Goal: Task Accomplishment & Management: Use online tool/utility

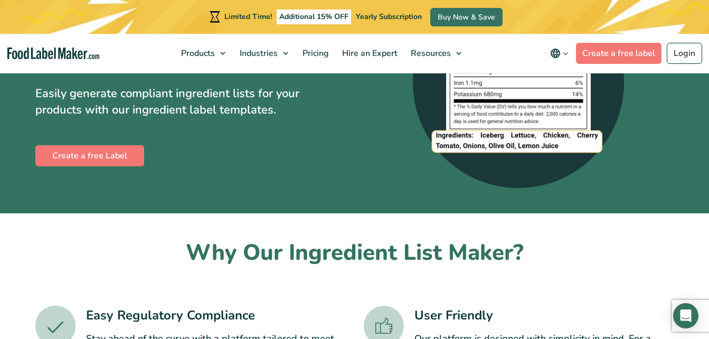
scroll to position [111, 0]
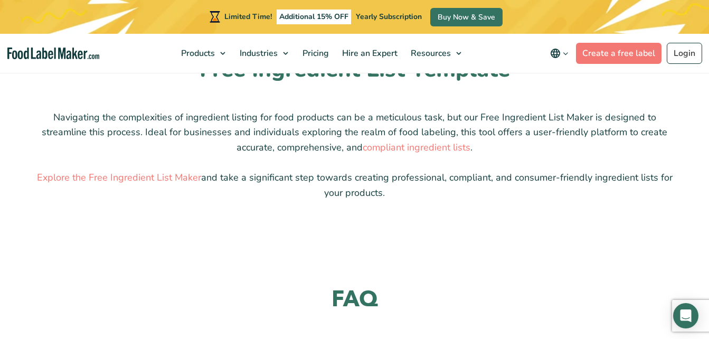
scroll to position [971, 0]
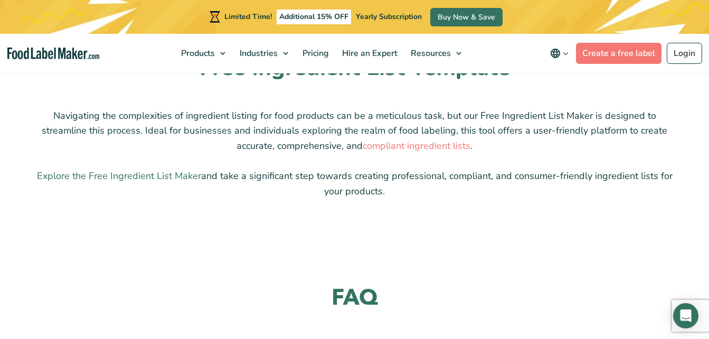
click at [143, 169] on link "Explore the Free Ingredient List Maker" at bounding box center [119, 175] width 164 height 13
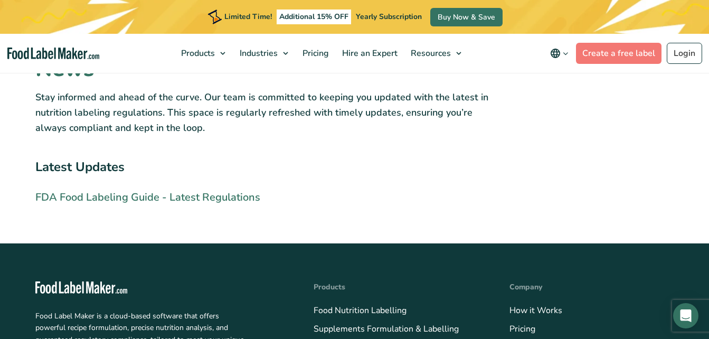
scroll to position [2198, 0]
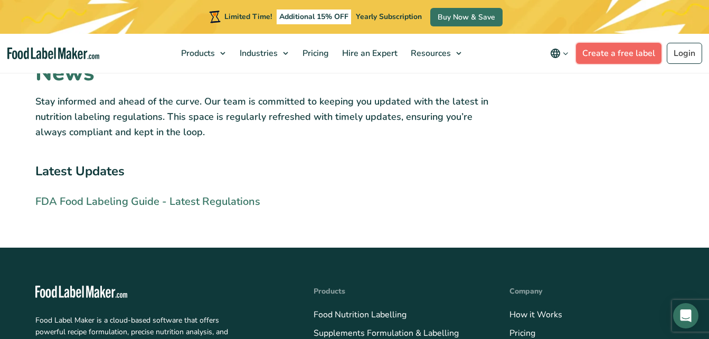
click at [615, 53] on link "Create a free label" at bounding box center [618, 53] width 85 height 21
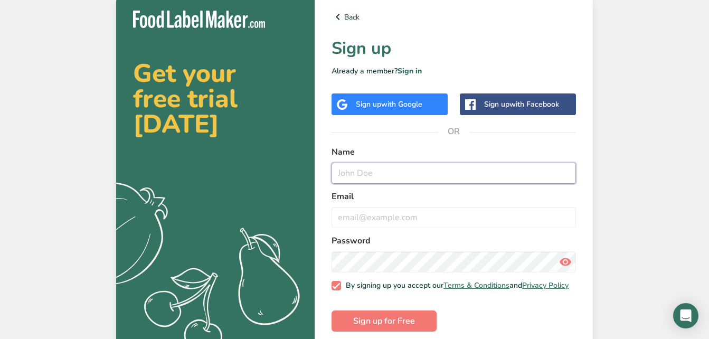
click at [403, 169] on input "text" at bounding box center [453, 173] width 244 height 21
type input "AJ"
click at [404, 215] on input "email" at bounding box center [453, 217] width 244 height 21
type input "aiza_016@yahoo.com"
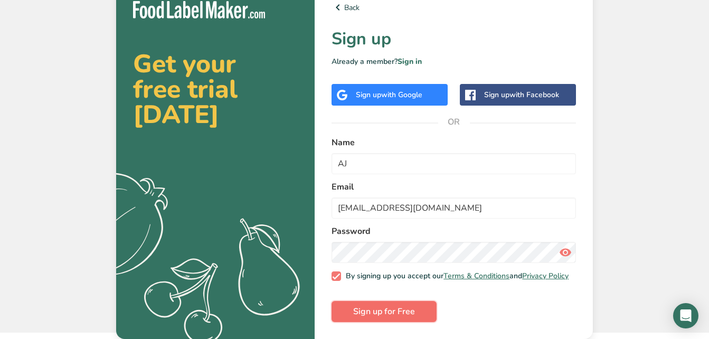
click at [386, 308] on span "Sign up for Free" at bounding box center [384, 311] width 62 height 13
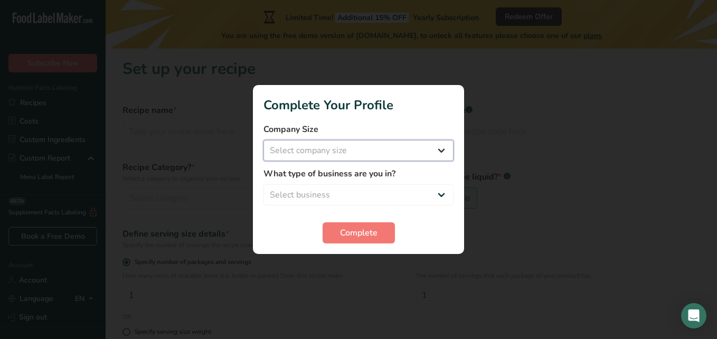
click at [440, 146] on select "Select company size Fewer than 10 Employees 10 to 50 Employees 51 to 500 Employ…" at bounding box center [358, 150] width 190 height 21
select select "1"
click at [263, 140] on select "Select company size Fewer than 10 Employees 10 to 50 Employees 51 to 500 Employ…" at bounding box center [358, 150] width 190 height 21
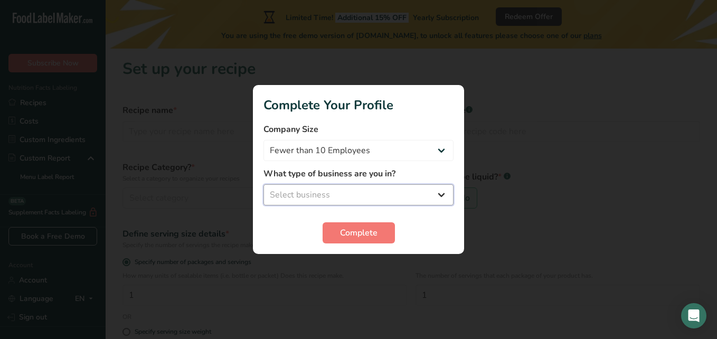
click at [432, 189] on select "Select business Packaged Food Manufacturer Restaurant & Cafe Bakery Meal Plans …" at bounding box center [358, 194] width 190 height 21
click at [263, 184] on select "Select business Packaged Food Manufacturer Restaurant & Cafe Bakery Meal Plans …" at bounding box center [358, 194] width 190 height 21
click at [417, 196] on select "Packaged Food Manufacturer Restaurant & Cafe Bakery Meal Plans & Catering Compa…" at bounding box center [358, 194] width 190 height 21
click at [263, 184] on select "Packaged Food Manufacturer Restaurant & Cafe Bakery Meal Plans & Catering Compa…" at bounding box center [358, 194] width 190 height 21
click at [426, 196] on select "Packaged Food Manufacturer Restaurant & Cafe Bakery Meal Plans & Catering Compa…" at bounding box center [358, 194] width 190 height 21
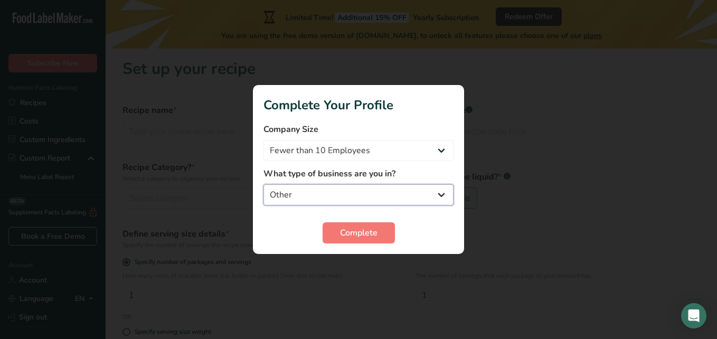
select select "2"
click at [263, 184] on select "Packaged Food Manufacturer Restaurant & Cafe Bakery Meal Plans & Catering Compa…" at bounding box center [358, 194] width 190 height 21
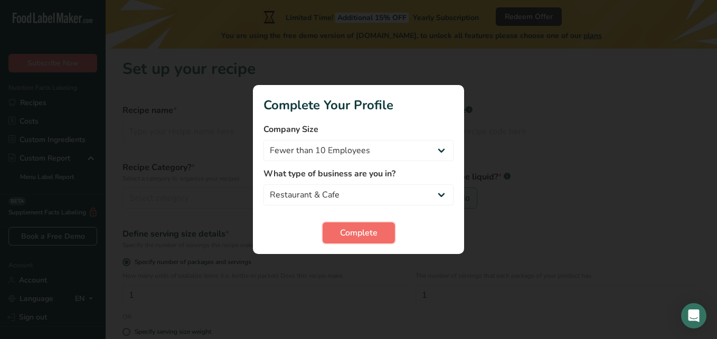
click at [375, 235] on span "Complete" at bounding box center [358, 232] width 37 height 13
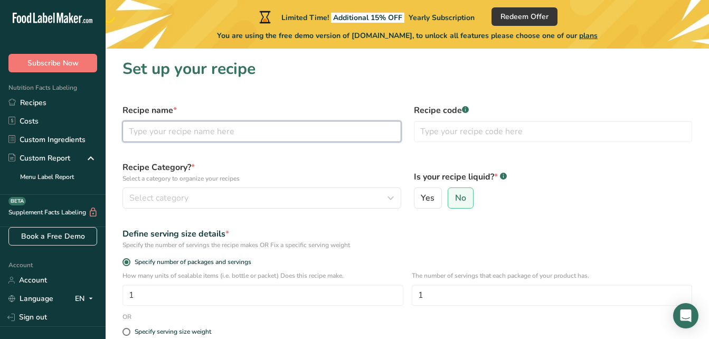
click at [189, 135] on input "text" at bounding box center [261, 131] width 279 height 21
click at [191, 136] on input "text" at bounding box center [261, 131] width 279 height 21
type input "Chocolate Cake"
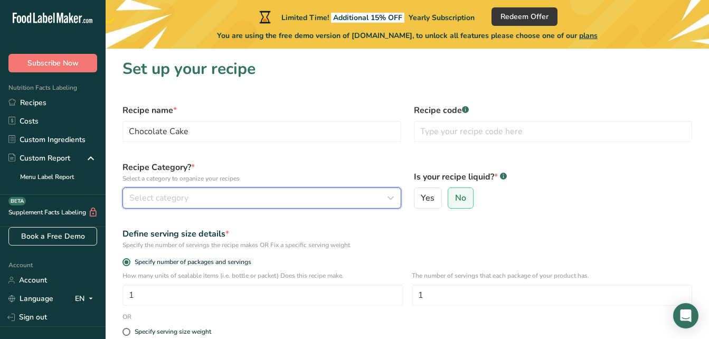
click at [225, 194] on div "Select category" at bounding box center [258, 198] width 259 height 13
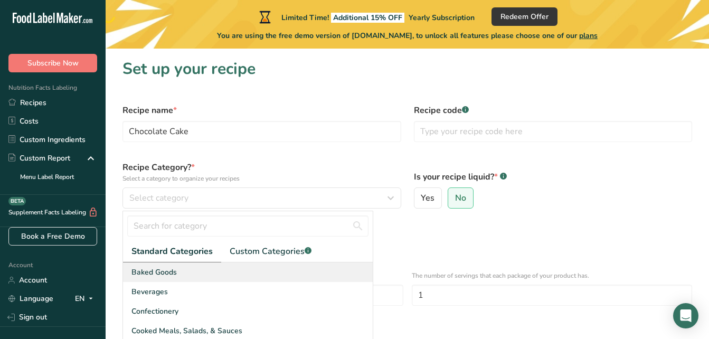
click at [173, 276] on span "Baked Goods" at bounding box center [153, 272] width 45 height 11
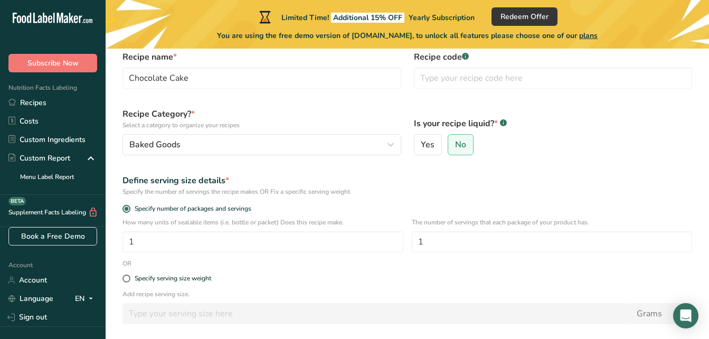
scroll to position [60, 0]
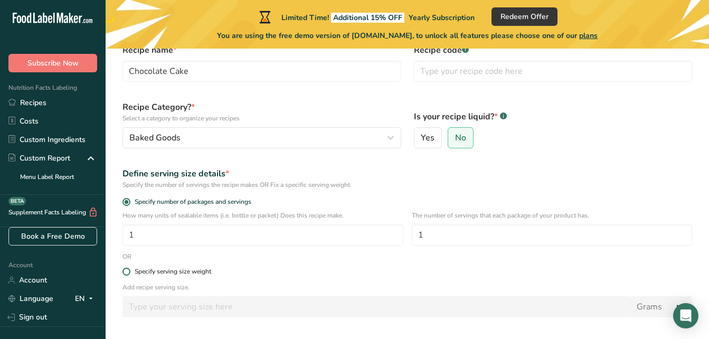
click at [129, 275] on label "Specify serving size weight" at bounding box center [406, 272] width 569 height 8
click at [129, 275] on input "Specify serving size weight" at bounding box center [125, 271] width 7 height 7
radio input "true"
radio input "false"
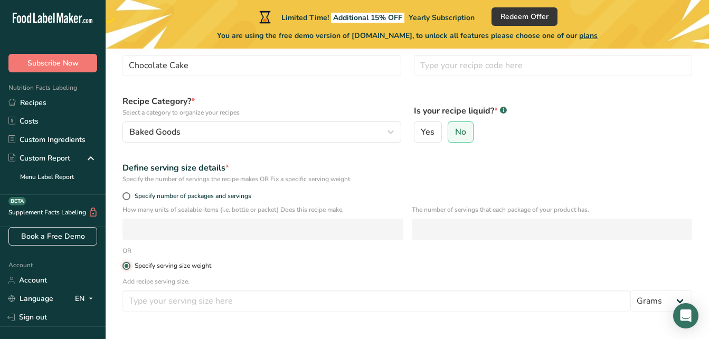
scroll to position [93, 0]
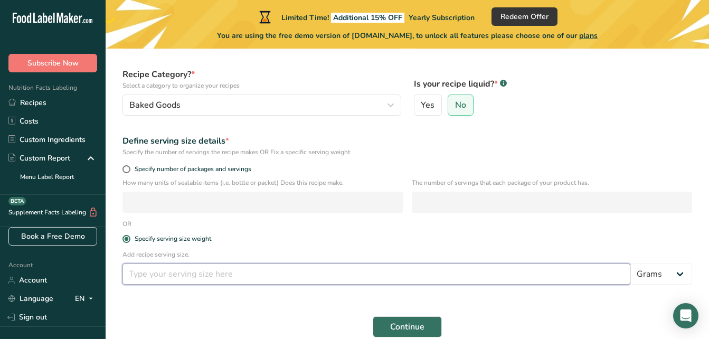
click at [265, 277] on input "number" at bounding box center [376, 273] width 508 height 21
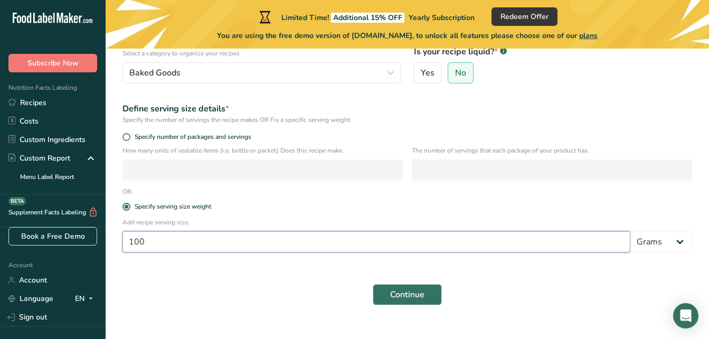
scroll to position [126, 0]
type input "100"
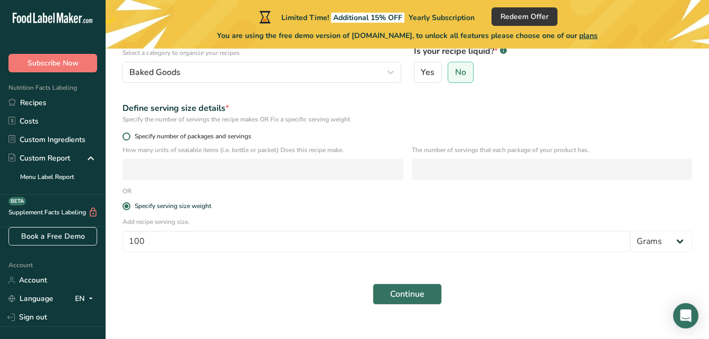
click at [124, 137] on span at bounding box center [126, 136] width 8 height 8
click at [124, 137] on input "Specify number of packages and servings" at bounding box center [125, 136] width 7 height 7
radio input "true"
radio input "false"
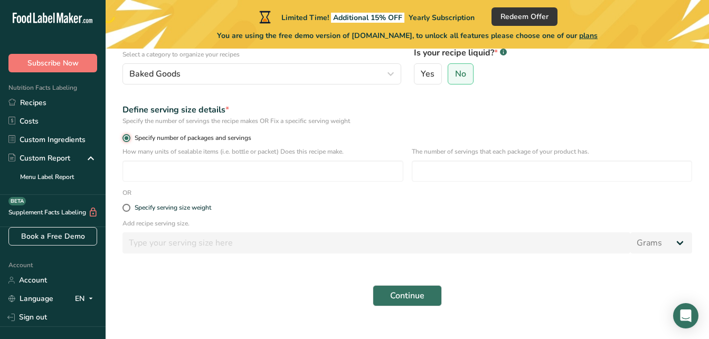
scroll to position [125, 0]
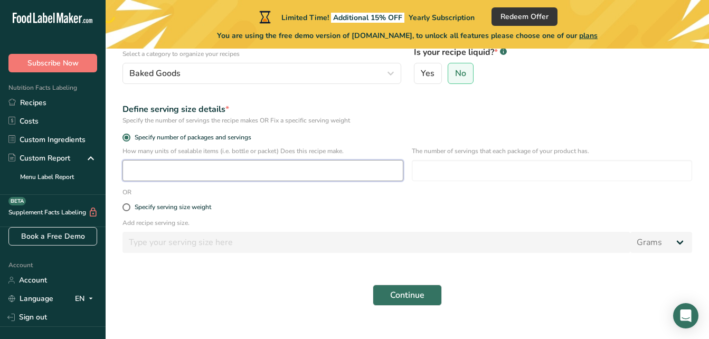
click at [266, 173] on input "number" at bounding box center [262, 170] width 281 height 21
type input "1"
type input "2"
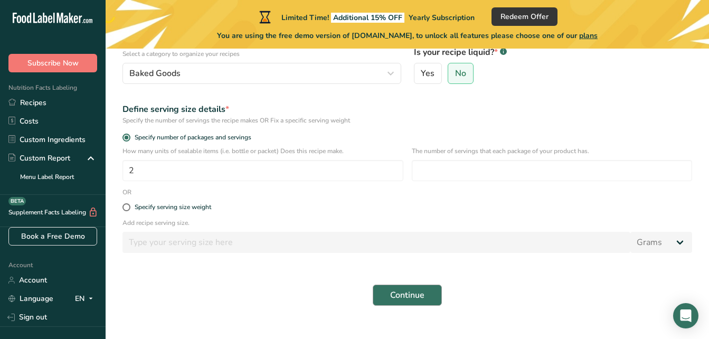
click at [403, 297] on span "Continue" at bounding box center [407, 295] width 34 height 13
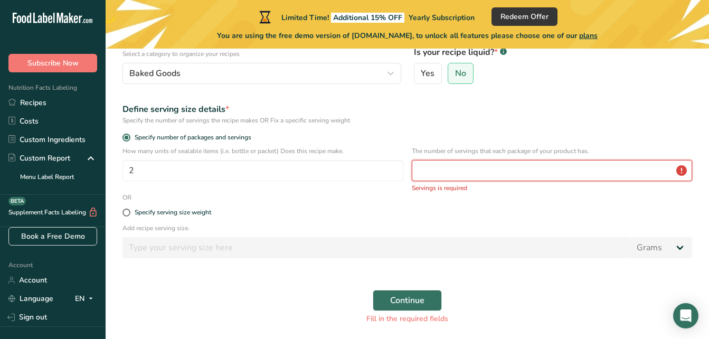
click at [454, 170] on input "number" at bounding box center [552, 170] width 281 height 21
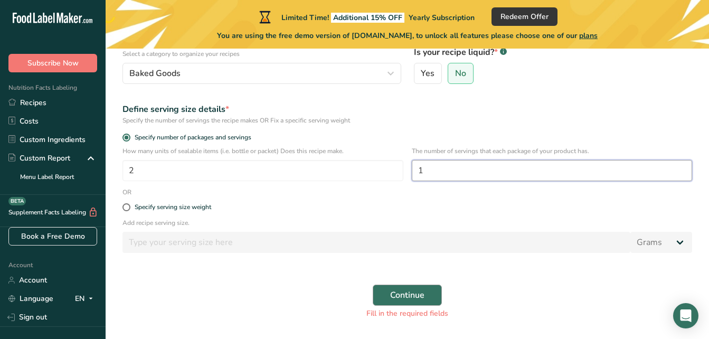
type input "1"
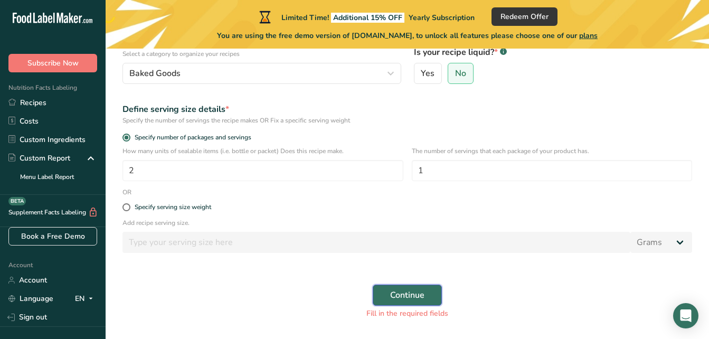
click at [402, 294] on span "Continue" at bounding box center [407, 295] width 34 height 13
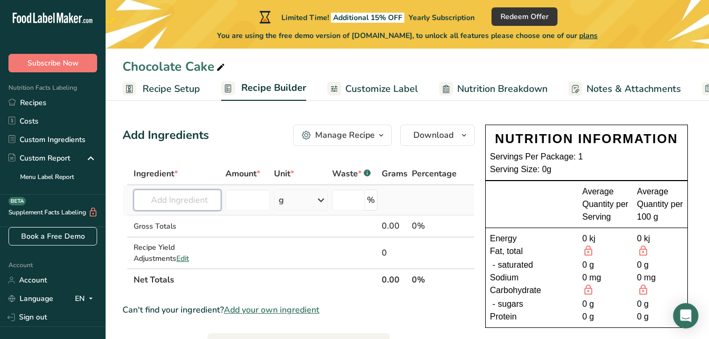
click at [165, 206] on input "text" at bounding box center [178, 199] width 88 height 21
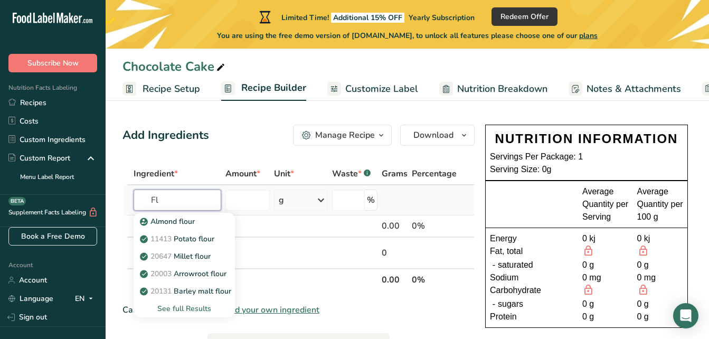
type input "F"
type input "Bread Flour"
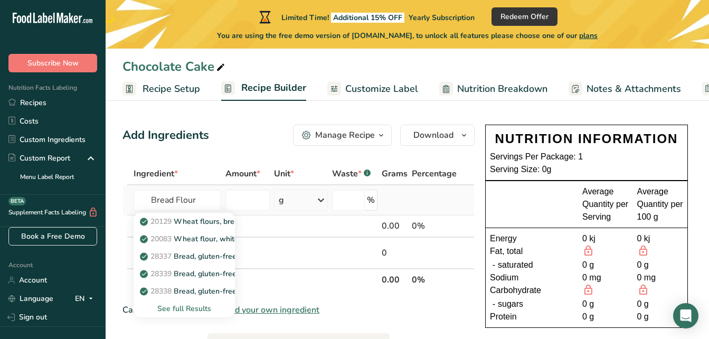
click at [194, 310] on div "See full Results" at bounding box center [184, 308] width 84 height 11
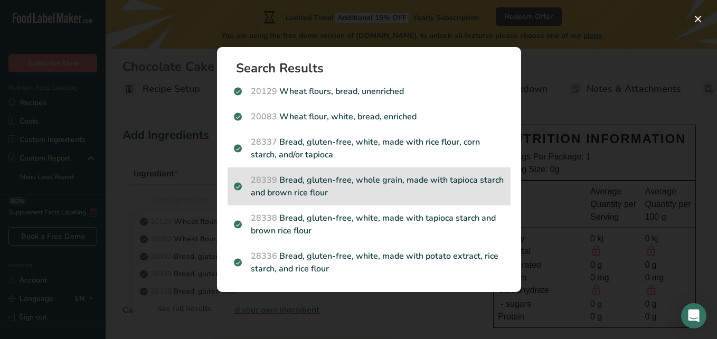
click at [299, 191] on p "28339 Bread, gluten-free, whole grain, made with tapioca starch and brown rice …" at bounding box center [369, 186] width 270 height 25
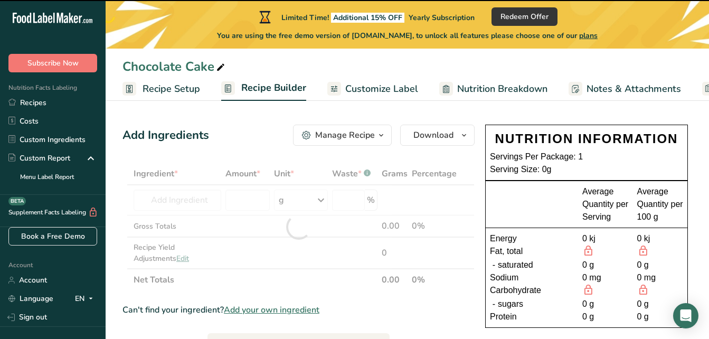
type input "0"
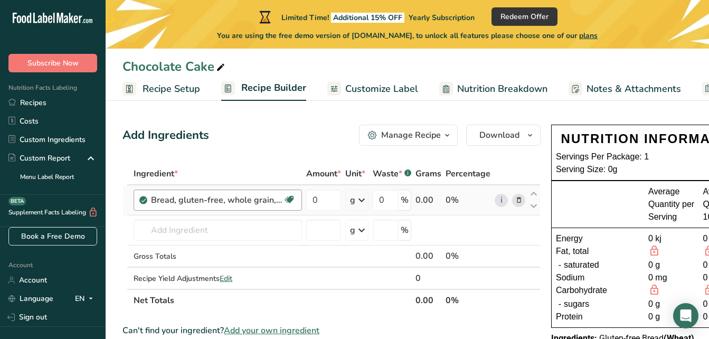
click at [188, 199] on div "Bread, gluten-free, whole grain, made with tapioca starch and brown rice flour" at bounding box center [217, 200] width 132 height 13
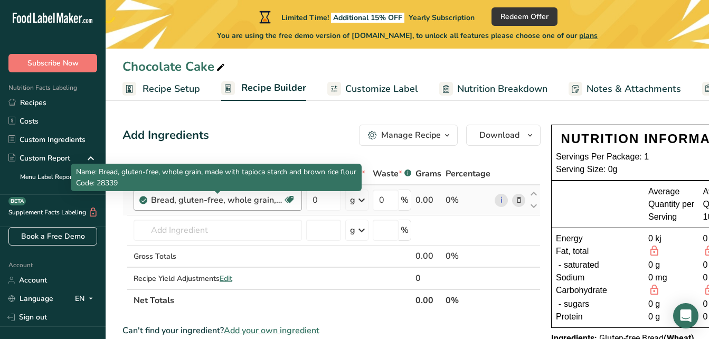
click at [289, 204] on icon at bounding box center [289, 200] width 11 height 16
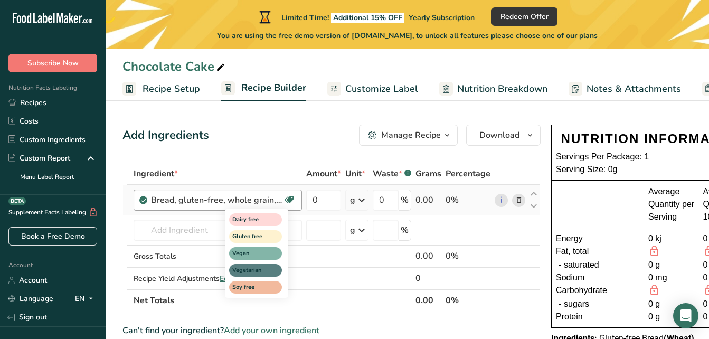
click at [290, 199] on icon at bounding box center [289, 200] width 11 height 16
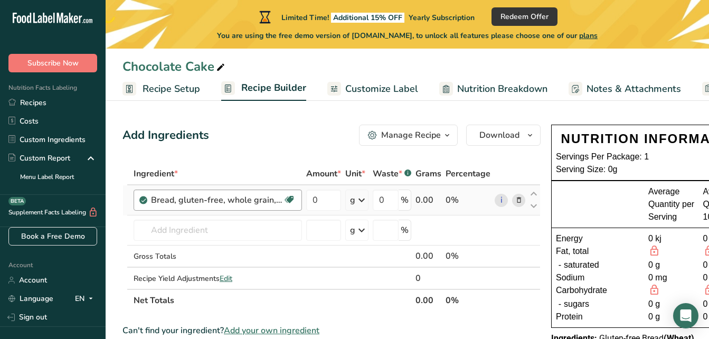
click at [178, 203] on div "Bread, gluten-free, whole grain, made with tapioca starch and brown rice flour" at bounding box center [217, 200] width 132 height 13
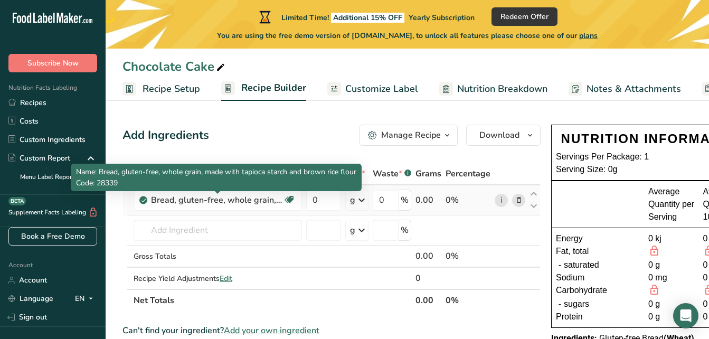
click at [142, 199] on icon at bounding box center [143, 199] width 6 height 9
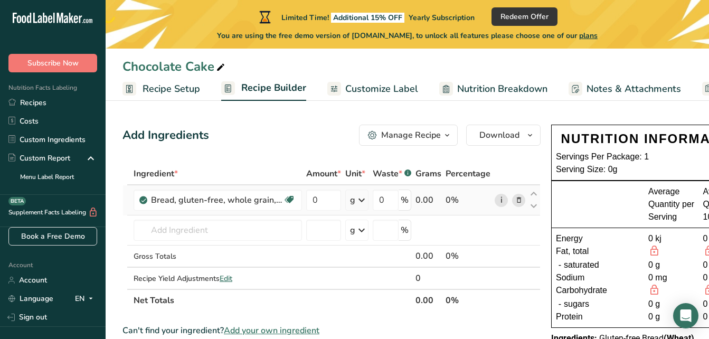
click at [496, 201] on link "i" at bounding box center [501, 200] width 13 height 13
click at [517, 201] on icon at bounding box center [518, 200] width 7 height 11
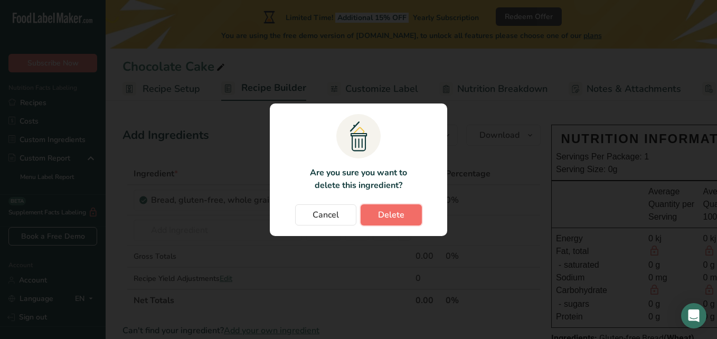
click at [389, 213] on span "Delete" at bounding box center [391, 214] width 26 height 13
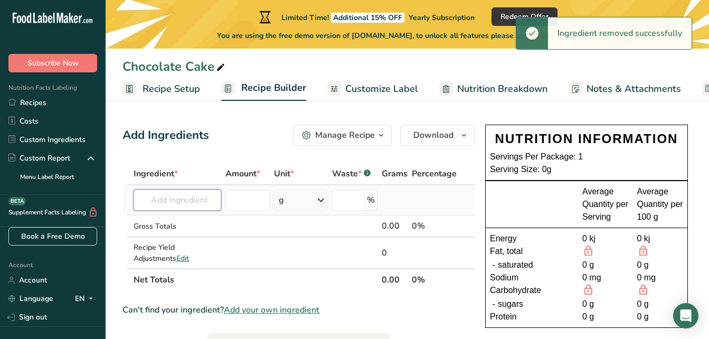
click at [182, 195] on input "text" at bounding box center [178, 199] width 88 height 21
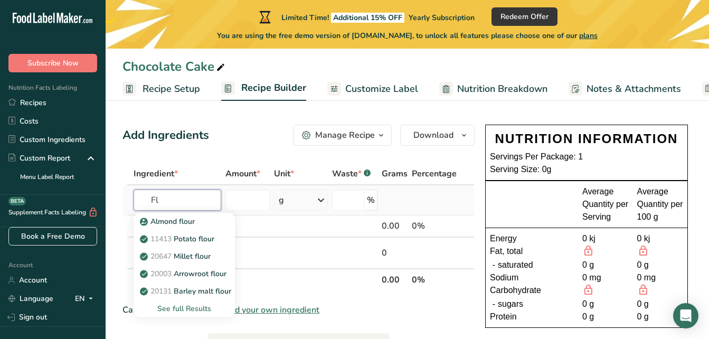
type input "F"
type input "C"
type input "f"
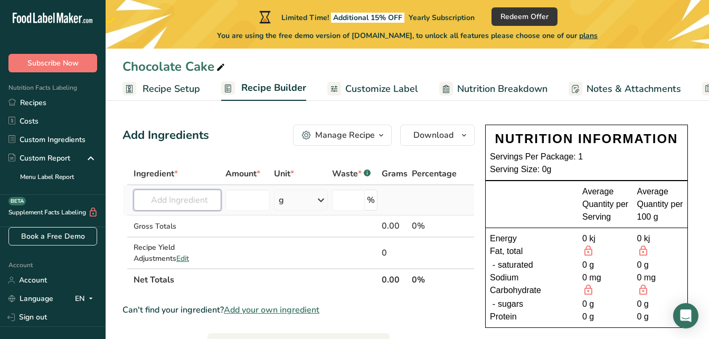
click at [201, 192] on input "text" at bounding box center [178, 199] width 88 height 21
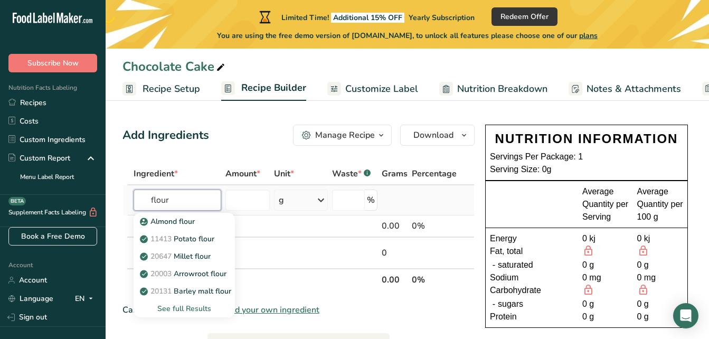
type input "flour"
click at [199, 307] on div "See full Results" at bounding box center [184, 308] width 84 height 11
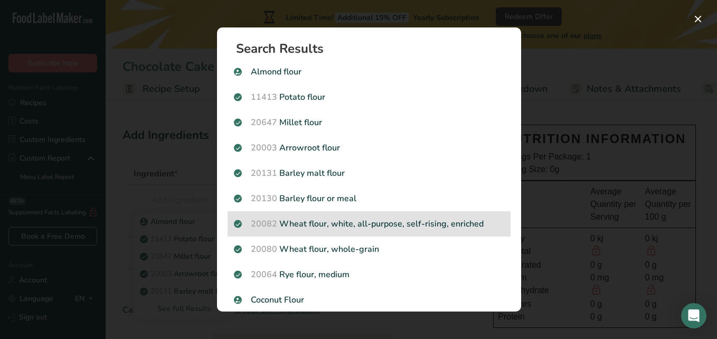
click at [311, 223] on p "20082 Wheat flour, white, all-purpose, self-rising, enriched" at bounding box center [369, 223] width 270 height 13
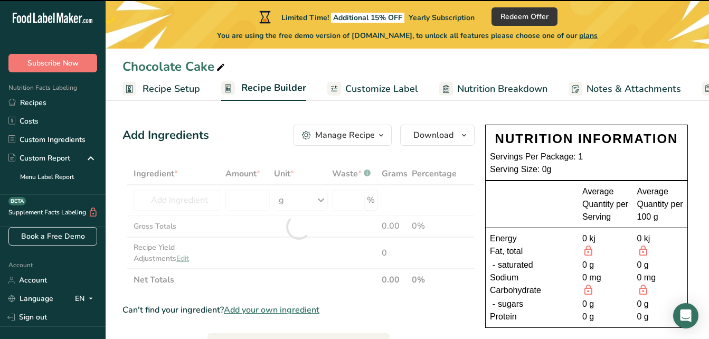
type input "0"
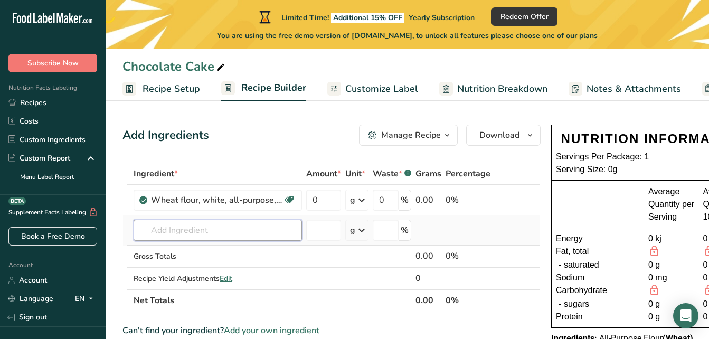
click at [208, 235] on input "text" at bounding box center [218, 230] width 168 height 21
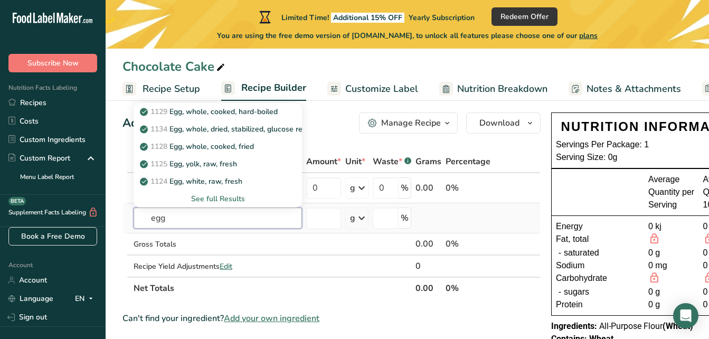
scroll to position [3, 0]
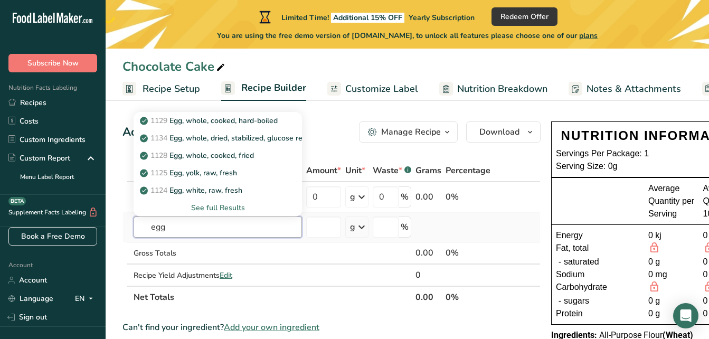
type input "egg"
click at [234, 211] on div "See full Results" at bounding box center [217, 207] width 151 height 11
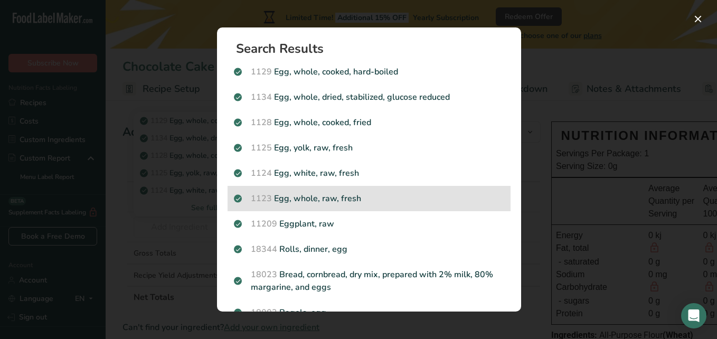
click at [332, 201] on p "1123 Egg, whole, raw, fresh" at bounding box center [369, 198] width 270 height 13
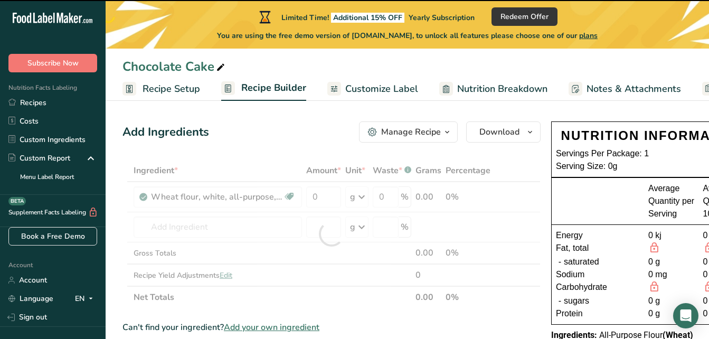
type input "0"
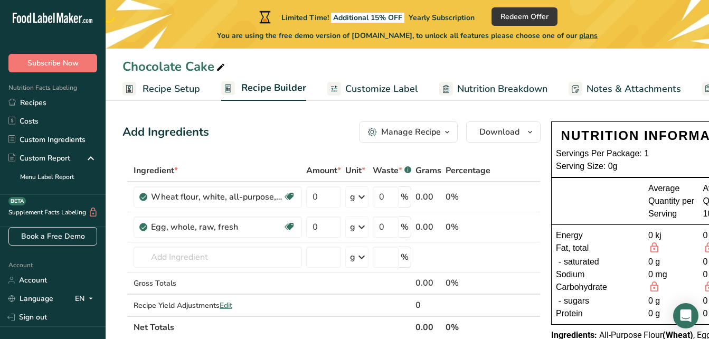
click at [374, 99] on link "Customize Label" at bounding box center [372, 89] width 91 height 24
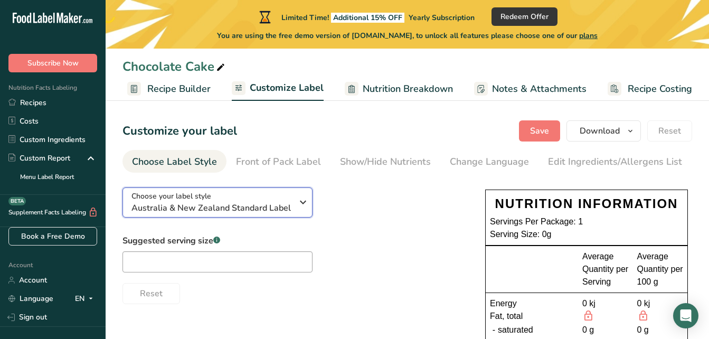
click at [295, 204] on div "Choose your label style Australia & New Zealand Standard Label" at bounding box center [215, 203] width 169 height 24
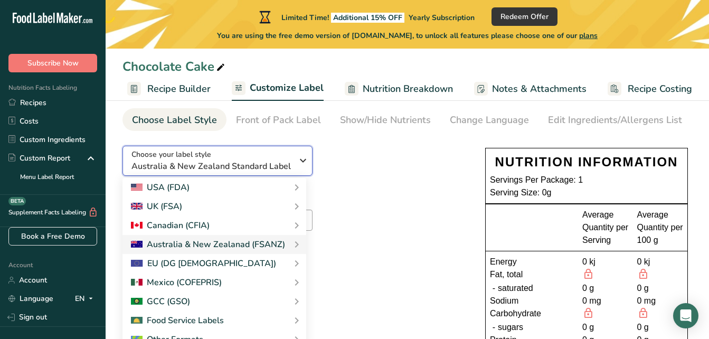
scroll to position [39, 0]
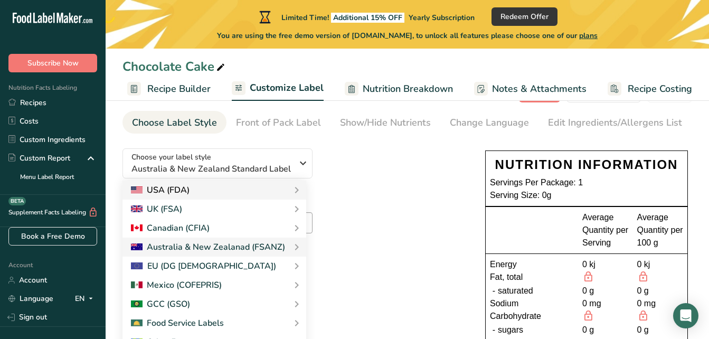
click at [175, 196] on div "USA (FDA)" at bounding box center [160, 190] width 59 height 13
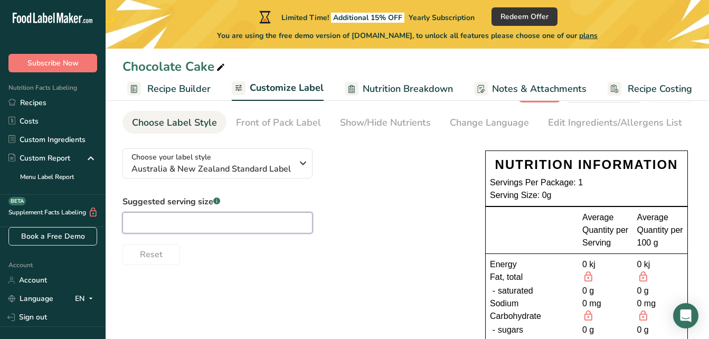
click at [166, 221] on input "text" at bounding box center [217, 222] width 190 height 21
type input "1"
click at [338, 261] on div "Reset" at bounding box center [292, 252] width 341 height 25
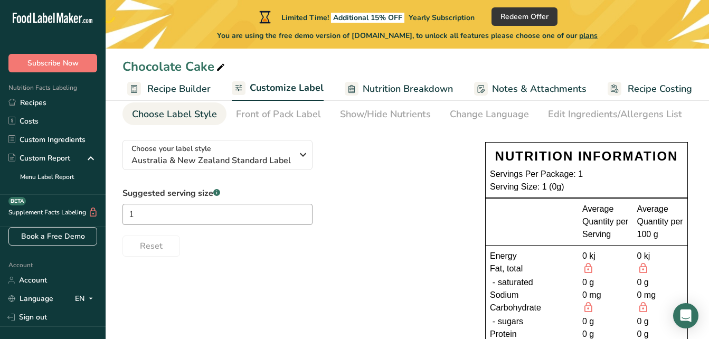
scroll to position [0, 0]
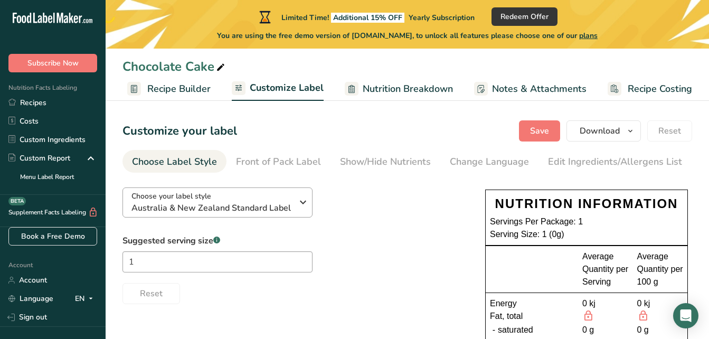
click at [297, 207] on icon "button" at bounding box center [303, 202] width 13 height 19
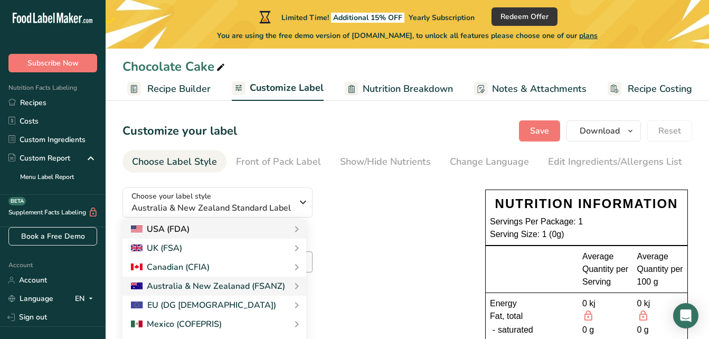
click at [292, 234] on icon at bounding box center [296, 229] width 13 height 19
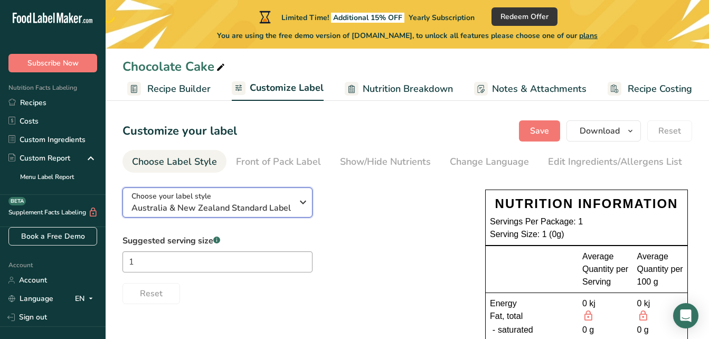
click at [287, 208] on span "Australia & New Zealand Standard Label" at bounding box center [211, 208] width 161 height 13
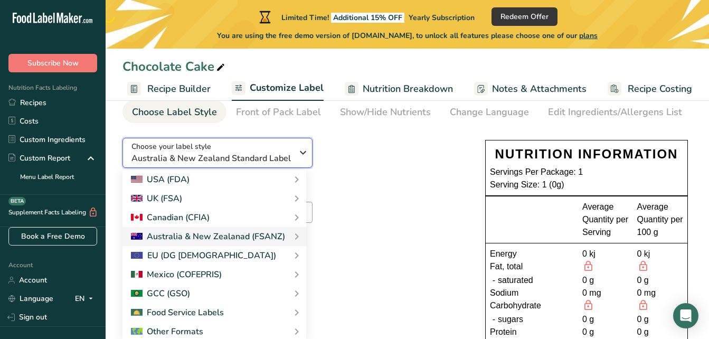
scroll to position [49, 0]
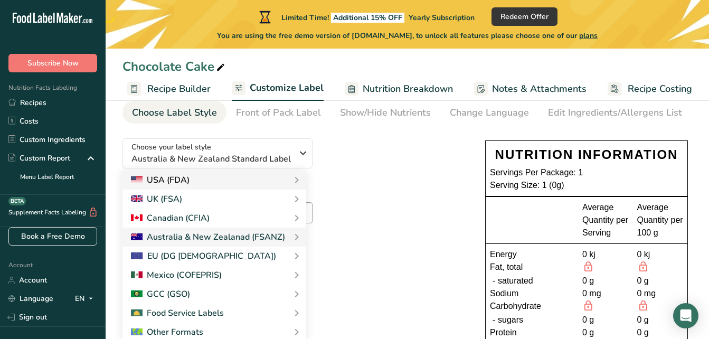
click at [288, 186] on div "USA (FDA)" at bounding box center [214, 180] width 167 height 13
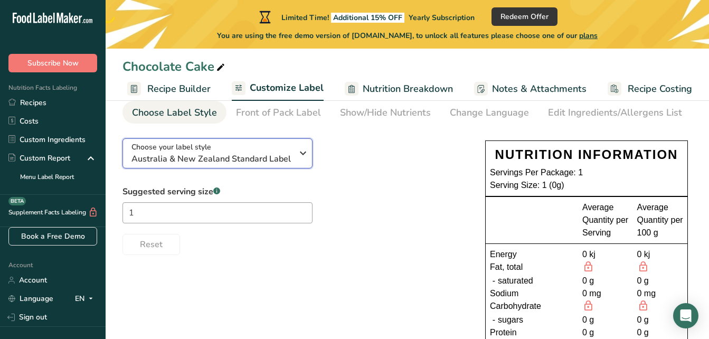
click at [301, 161] on icon "button" at bounding box center [303, 153] width 13 height 19
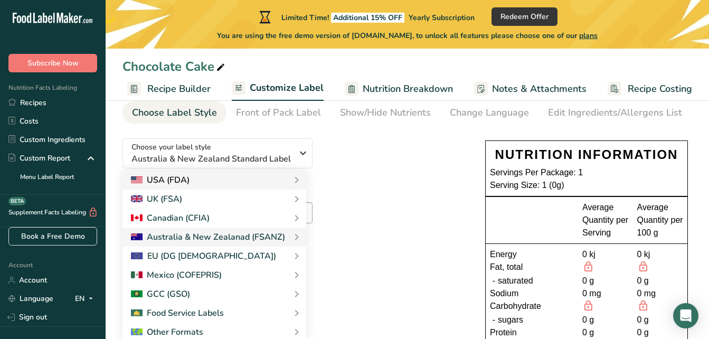
click at [160, 182] on div "USA (FDA)" at bounding box center [160, 180] width 59 height 13
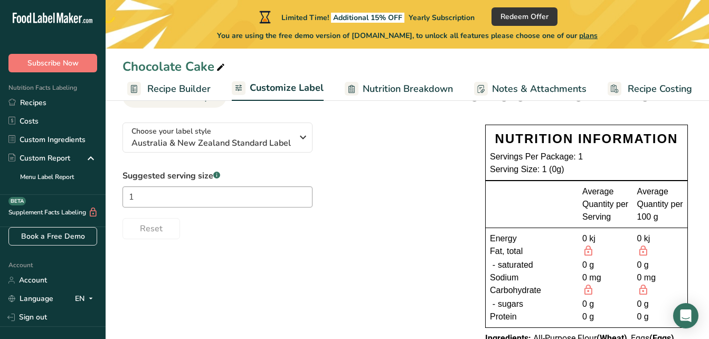
scroll to position [65, 0]
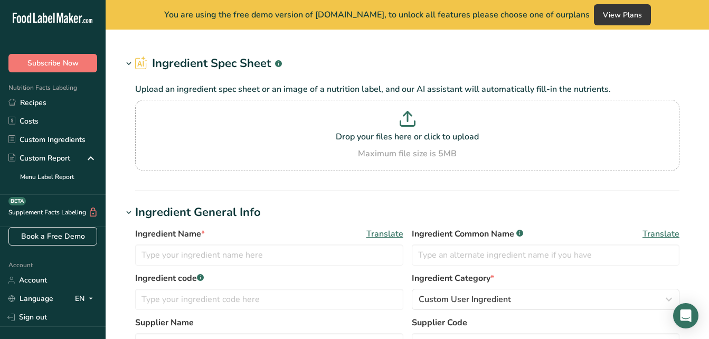
type input "Bread, gluten-free, whole grain, made with tapioca starch and brown rice flour"
type input "Gluten-free Bread"
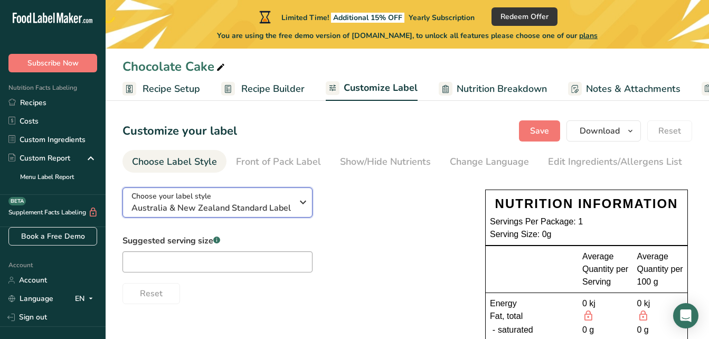
click at [292, 206] on div "Choose your label style Australia & New Zealand Standard Label" at bounding box center [215, 203] width 169 height 24
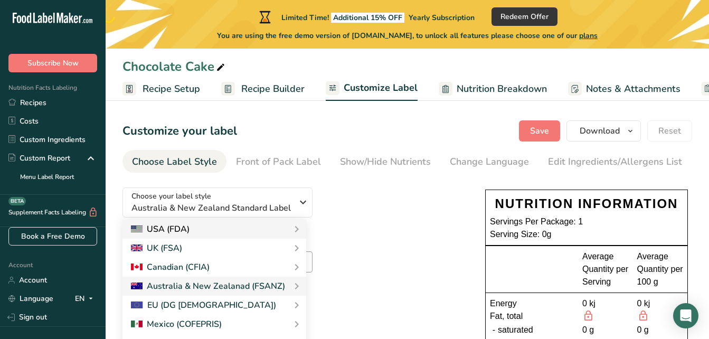
click at [162, 235] on div "USA (FDA)" at bounding box center [160, 229] width 59 height 13
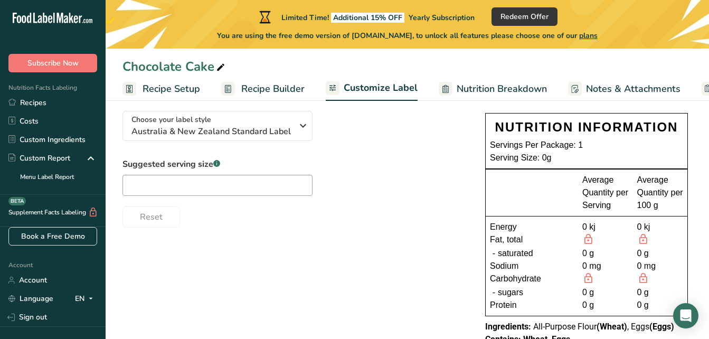
scroll to position [62, 0]
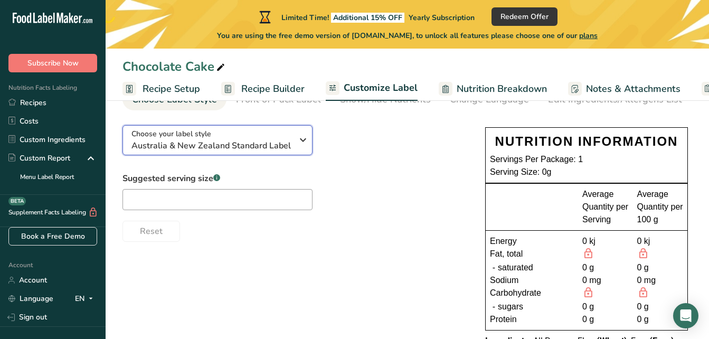
click at [295, 150] on div "Choose your label style Australia & New Zealand Standard Label" at bounding box center [215, 140] width 169 height 24
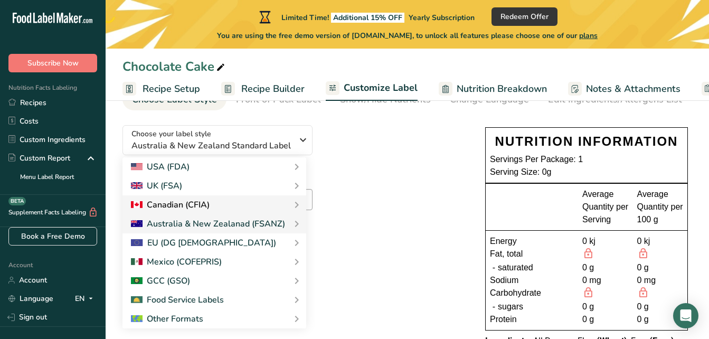
click at [268, 204] on div "Canadian (CFIA)" at bounding box center [214, 204] width 167 height 13
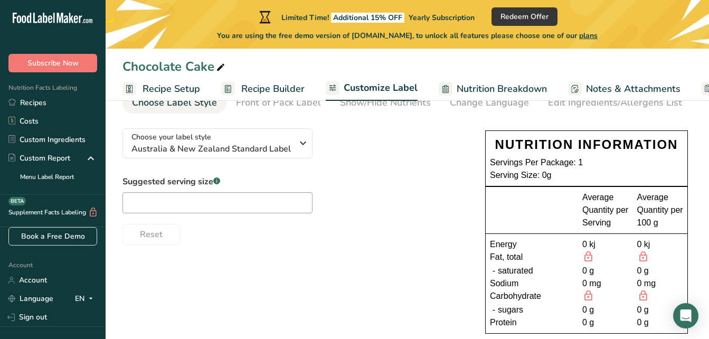
scroll to position [59, 0]
click at [474, 90] on span "Nutrition Breakdown" at bounding box center [502, 89] width 90 height 14
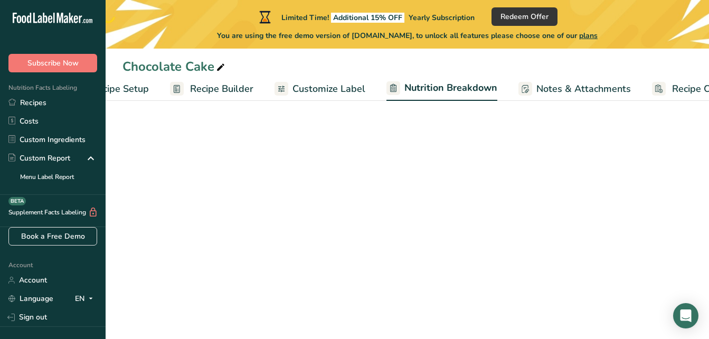
select select "Calories"
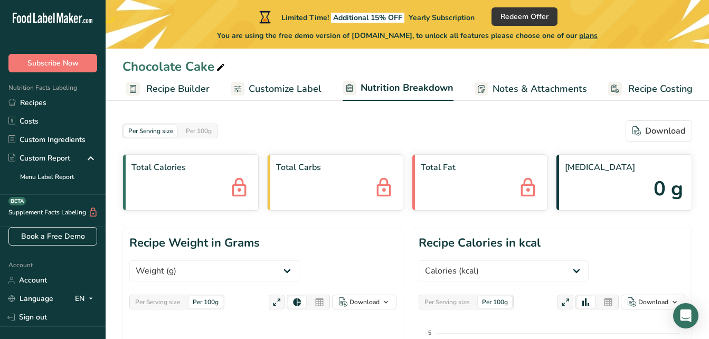
click at [645, 94] on span "Recipe Costing" at bounding box center [660, 89] width 64 height 14
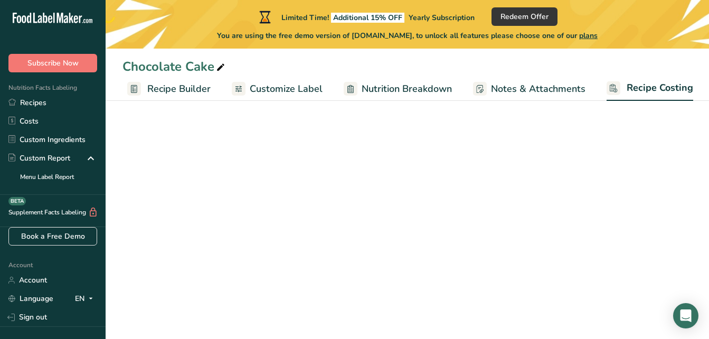
select select "1"
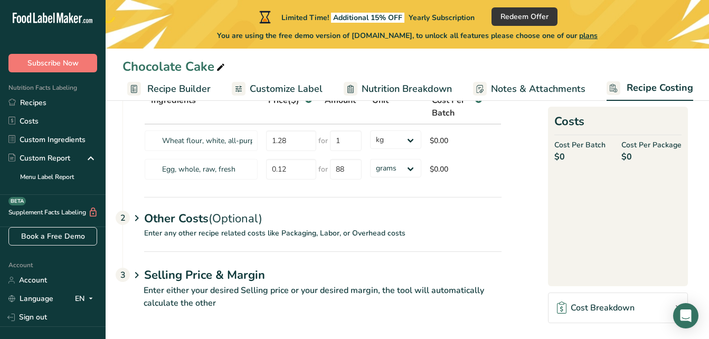
click at [641, 226] on foreignobject at bounding box center [619, 242] width 190 height 158
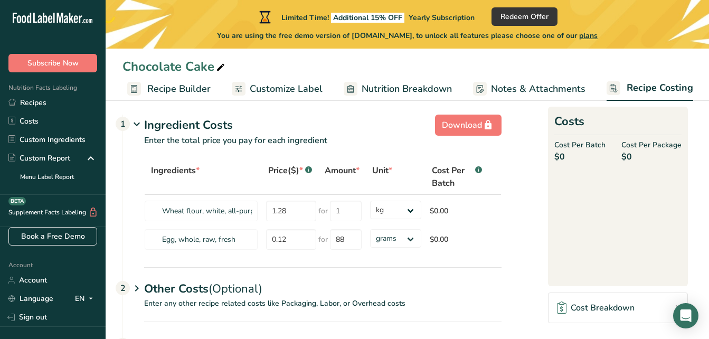
scroll to position [0, 0]
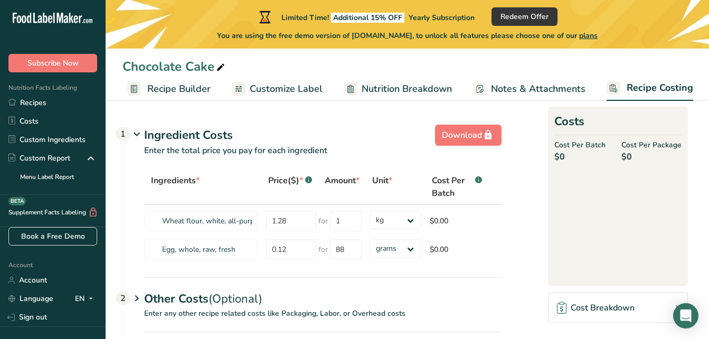
click at [302, 90] on span "Customize Label" at bounding box center [286, 89] width 73 height 14
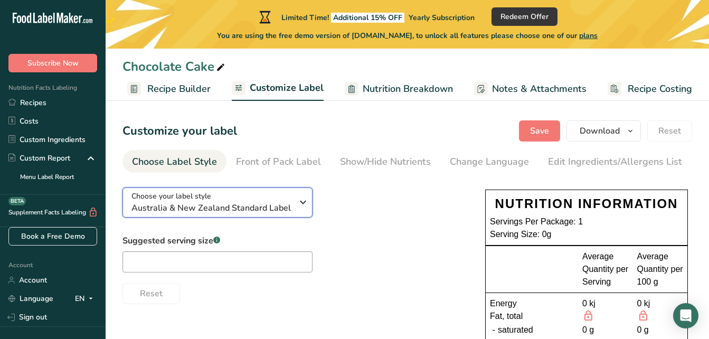
click at [302, 211] on icon "button" at bounding box center [303, 202] width 13 height 19
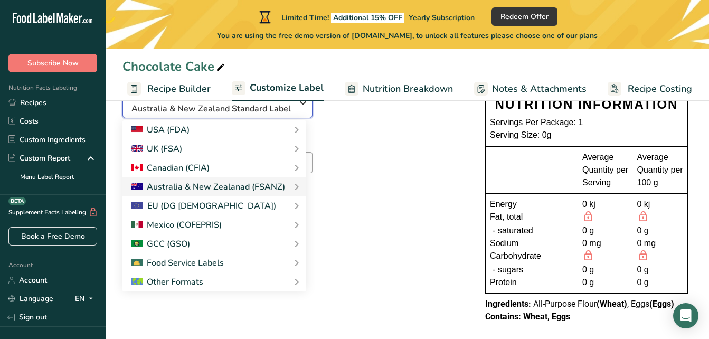
scroll to position [111, 0]
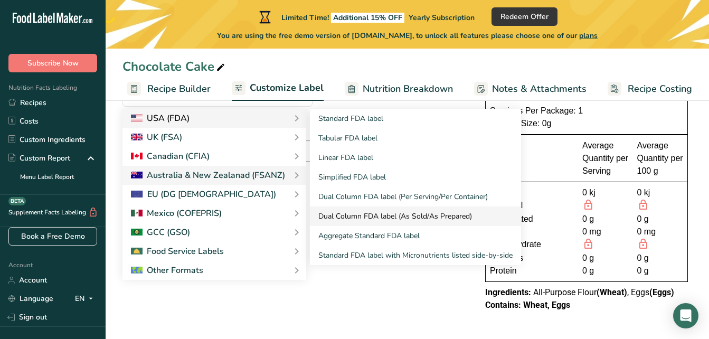
click at [357, 220] on link "Dual Column FDA label (As Sold/As Prepared)" at bounding box center [415, 216] width 211 height 20
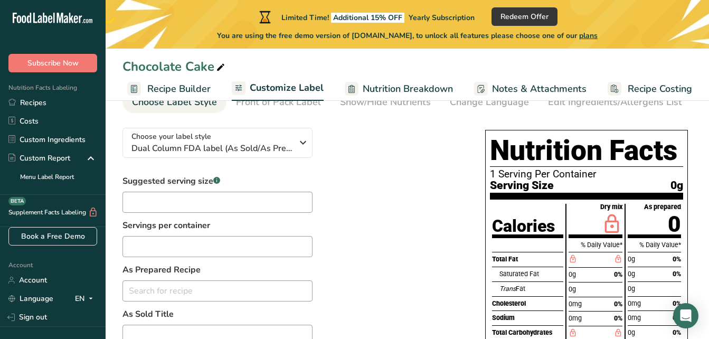
scroll to position [59, 0]
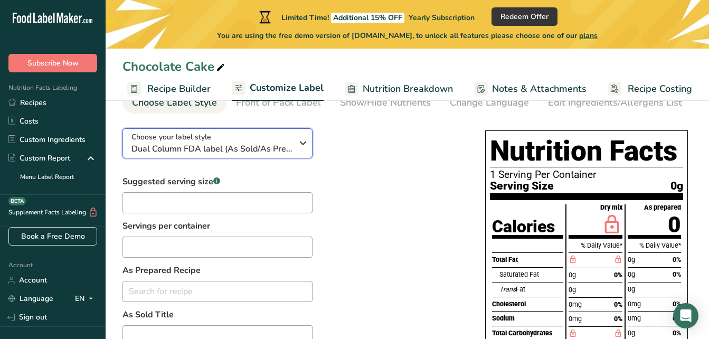
click at [306, 149] on icon "button" at bounding box center [303, 143] width 13 height 19
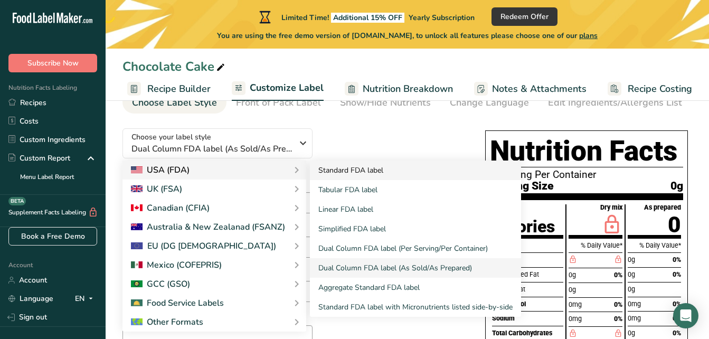
click at [352, 176] on link "Standard FDA label" at bounding box center [415, 170] width 211 height 20
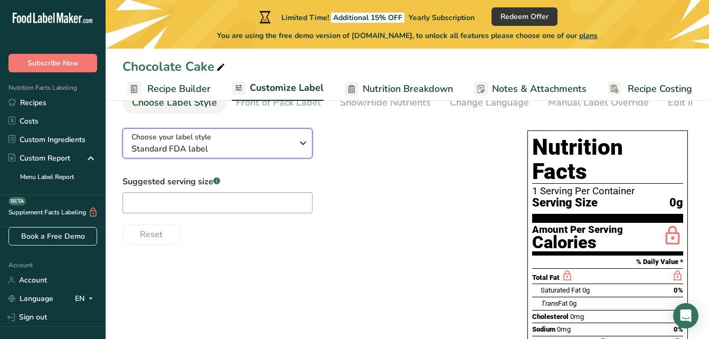
click at [303, 145] on icon "button" at bounding box center [303, 143] width 13 height 19
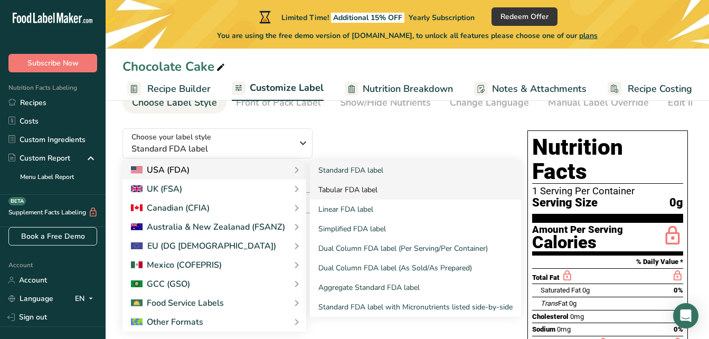
click at [337, 193] on link "Tabular FDA label" at bounding box center [415, 190] width 211 height 20
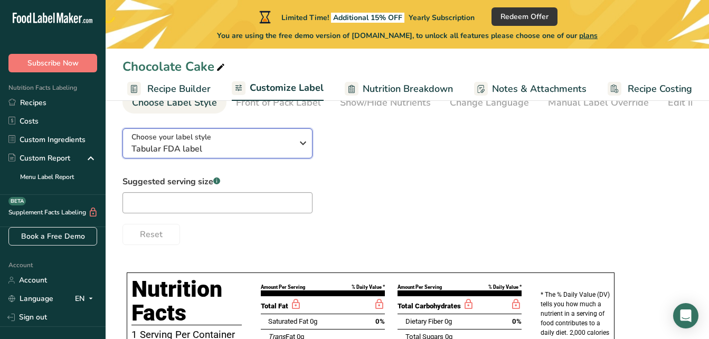
click at [297, 151] on icon "button" at bounding box center [303, 143] width 13 height 19
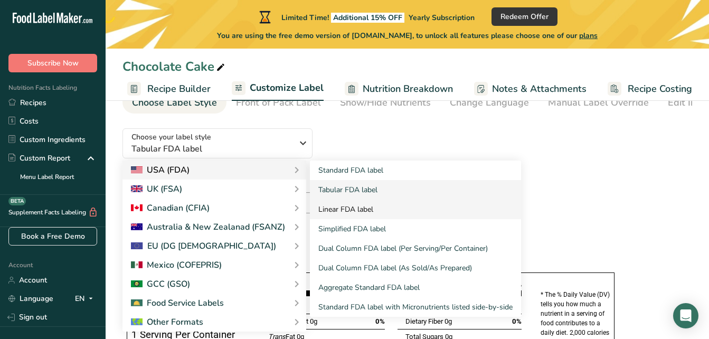
click at [337, 210] on link "Linear FDA label" at bounding box center [415, 209] width 211 height 20
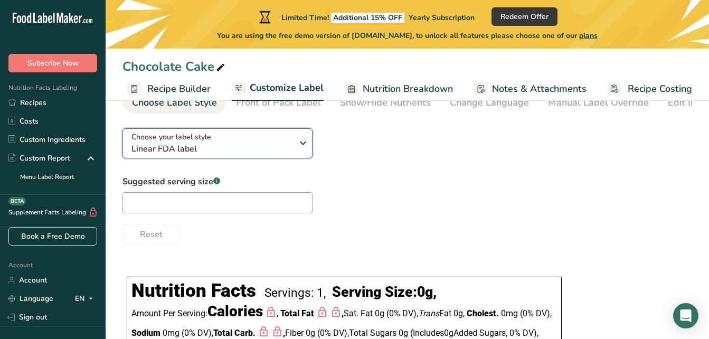
click at [295, 142] on div "Choose your label style Linear FDA label" at bounding box center [215, 143] width 169 height 24
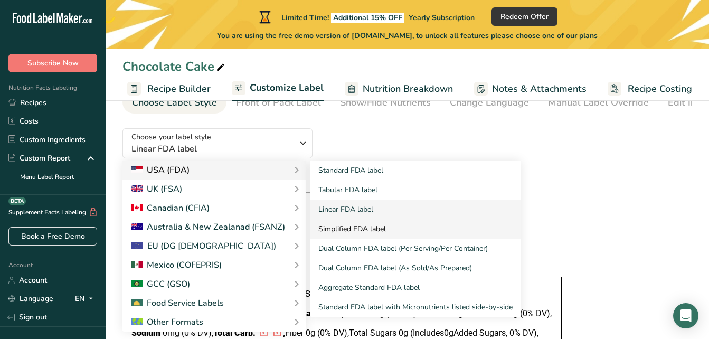
click at [364, 230] on link "Simplified FDA label" at bounding box center [415, 229] width 211 height 20
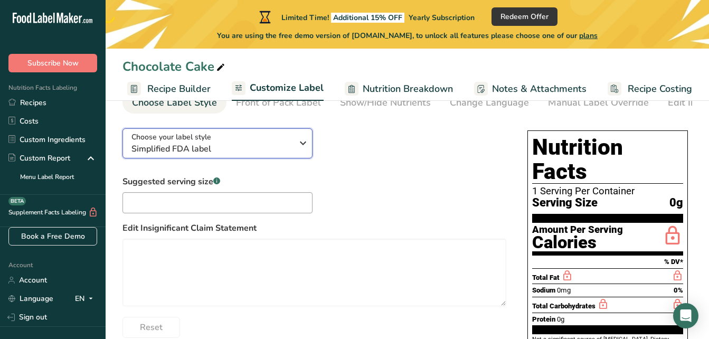
click at [308, 148] on icon "button" at bounding box center [303, 143] width 13 height 19
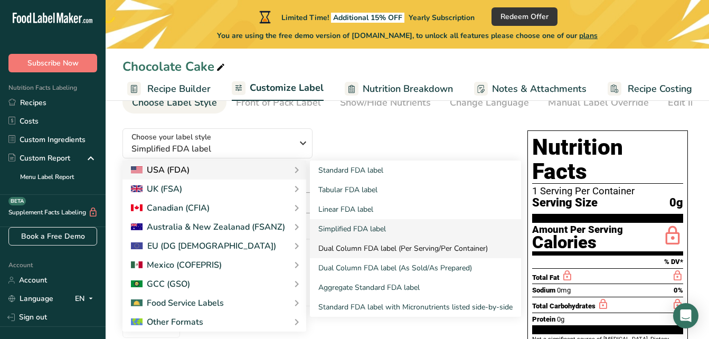
click at [346, 253] on link "Dual Column FDA label (Per Serving/Per Container)" at bounding box center [415, 249] width 211 height 20
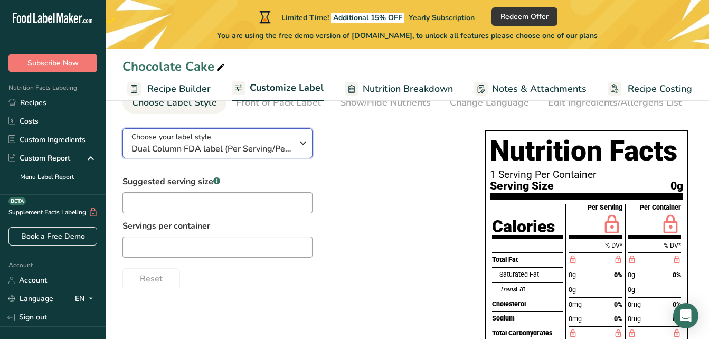
click at [298, 153] on icon "button" at bounding box center [303, 143] width 13 height 19
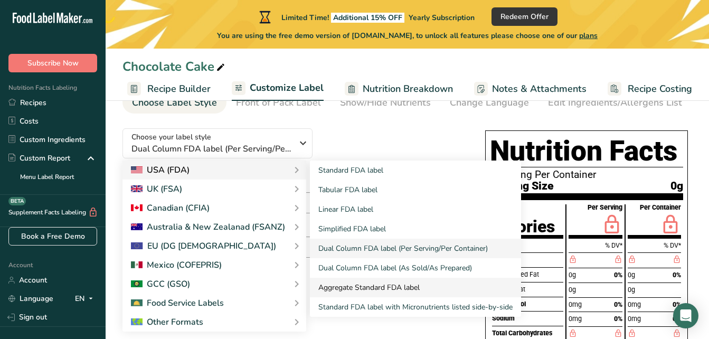
click at [359, 291] on link "Aggregate Standard FDA label" at bounding box center [415, 288] width 211 height 20
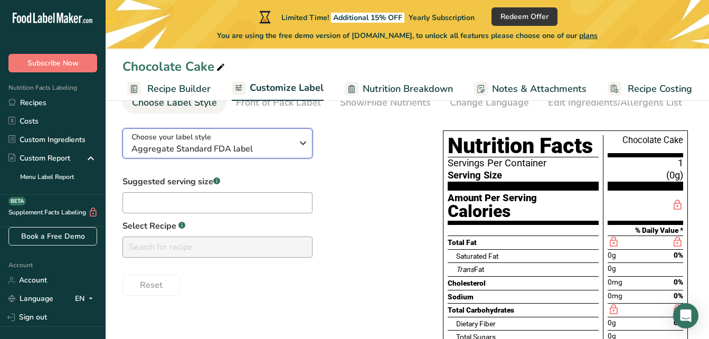
click at [305, 151] on icon "button" at bounding box center [303, 143] width 13 height 19
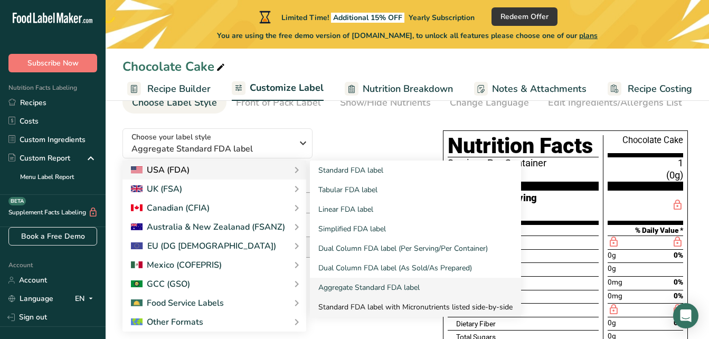
click at [372, 307] on link "Standard FDA label with Micronutrients listed side-by-side" at bounding box center [415, 307] width 211 height 20
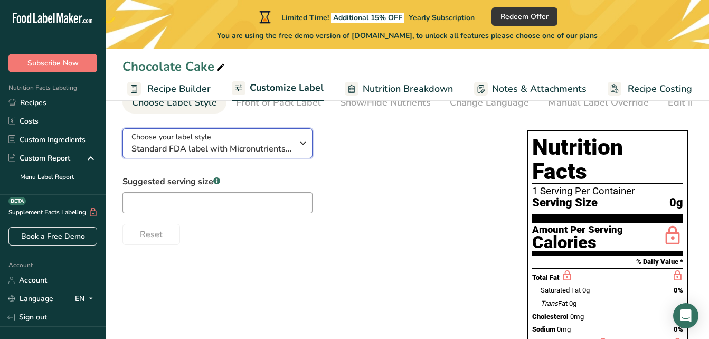
click at [293, 144] on div "Choose your label style Standard FDA label with Micronutrients listed side-by-s…" at bounding box center [215, 143] width 169 height 24
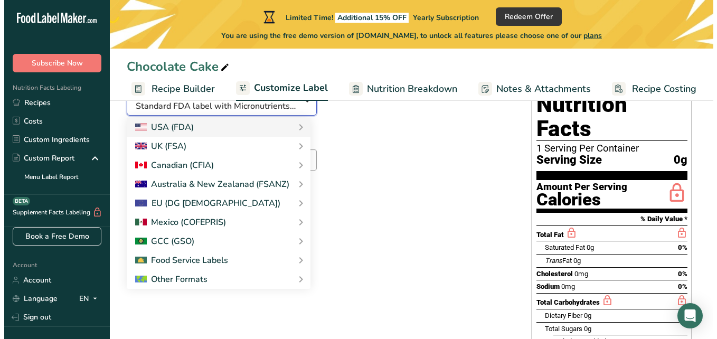
scroll to position [102, 0]
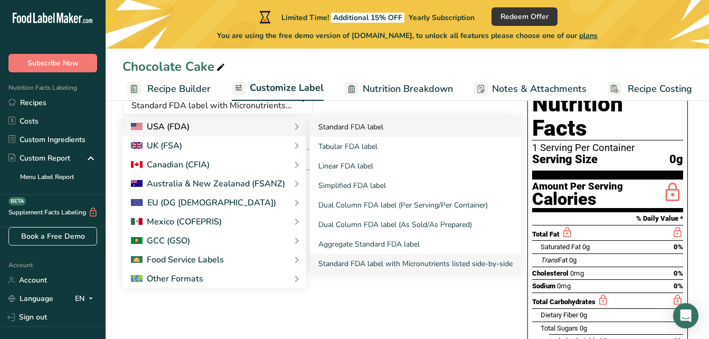
click at [345, 136] on link "Standard FDA label" at bounding box center [415, 127] width 211 height 20
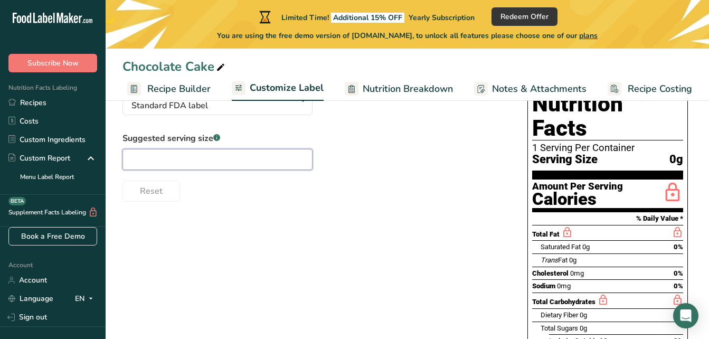
click at [241, 163] on input "text" at bounding box center [217, 159] width 190 height 21
type input "1"
click at [394, 90] on span "Nutrition Breakdown" at bounding box center [408, 89] width 90 height 14
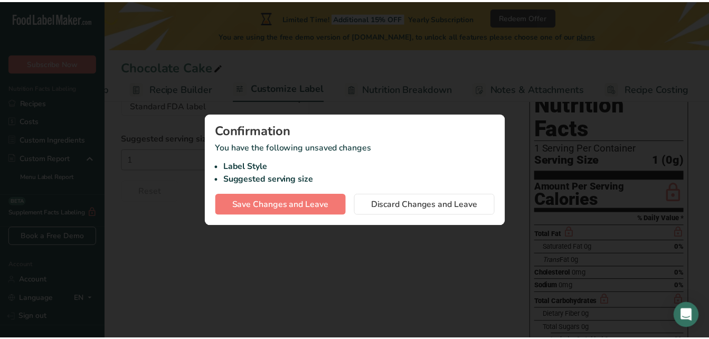
scroll to position [0, 86]
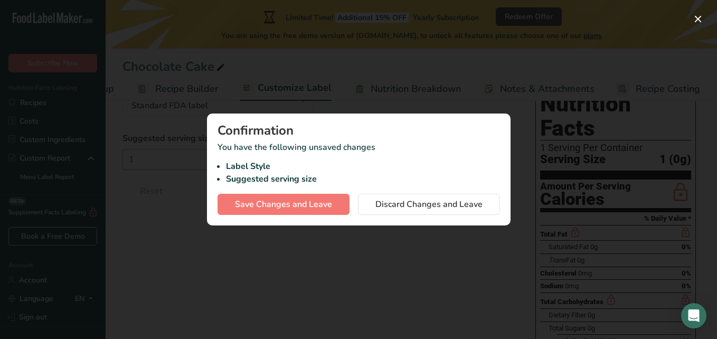
click at [335, 264] on div at bounding box center [358, 169] width 717 height 339
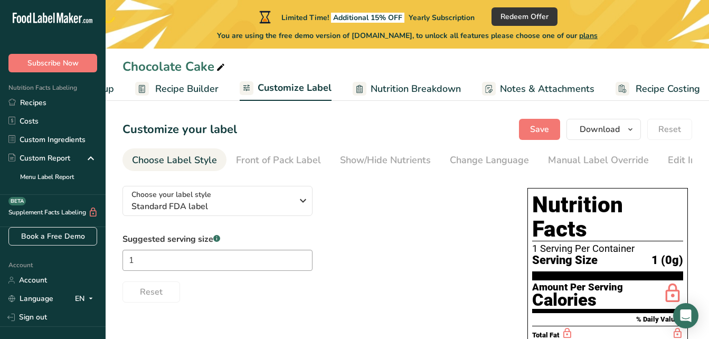
scroll to position [0, 0]
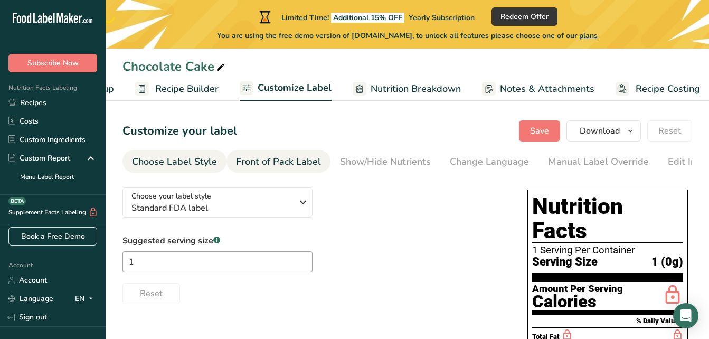
click at [268, 153] on link "Front of Pack Label" at bounding box center [278, 162] width 85 height 24
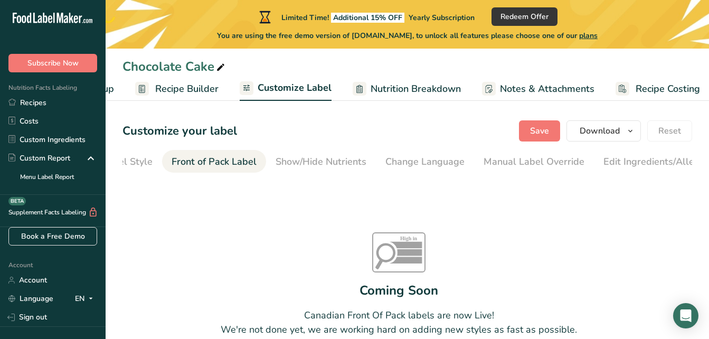
scroll to position [0, 102]
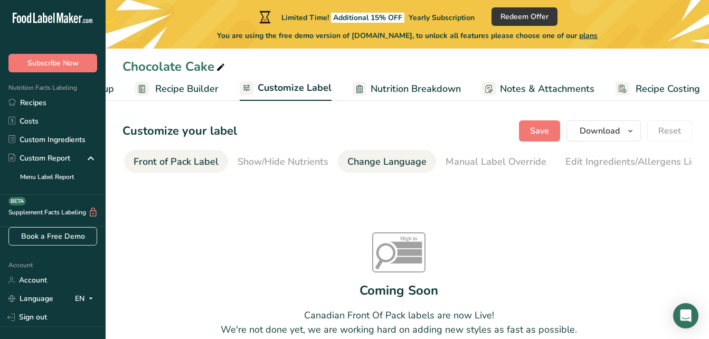
click at [377, 160] on div "Change Language" at bounding box center [386, 162] width 79 height 14
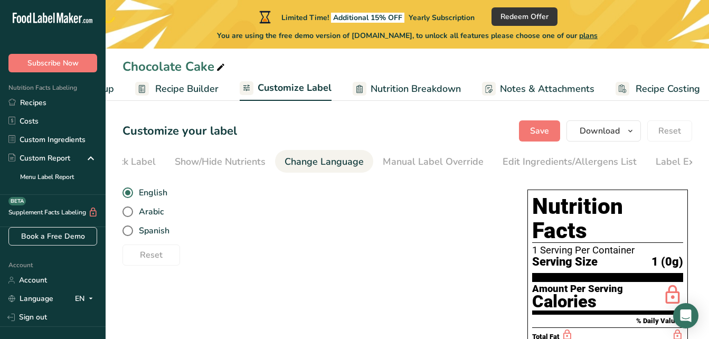
scroll to position [0, 197]
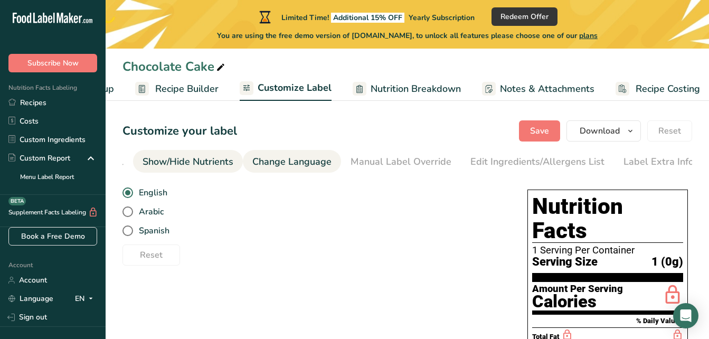
click at [211, 168] on div "Show/Hide Nutrients" at bounding box center [187, 162] width 91 height 14
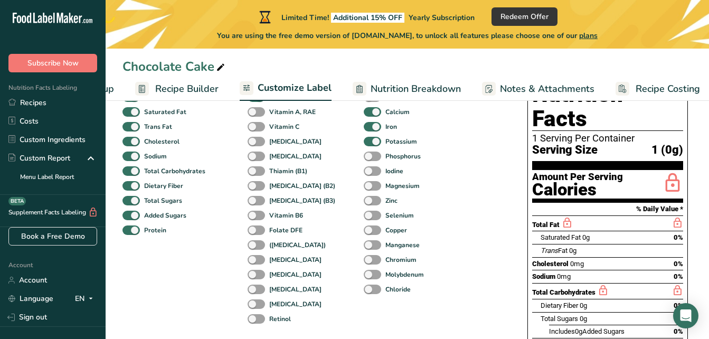
scroll to position [0, 0]
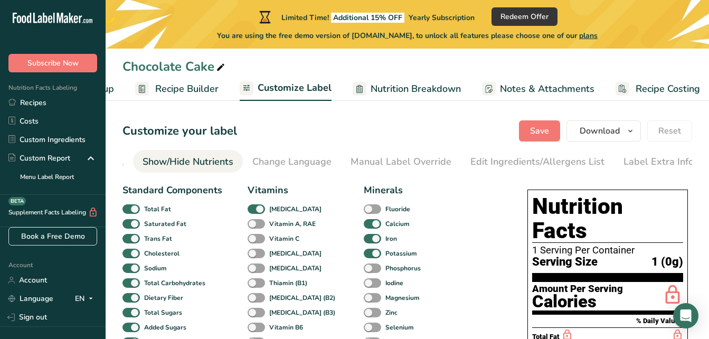
click at [187, 163] on div "Show/Hide Nutrients" at bounding box center [187, 162] width 91 height 14
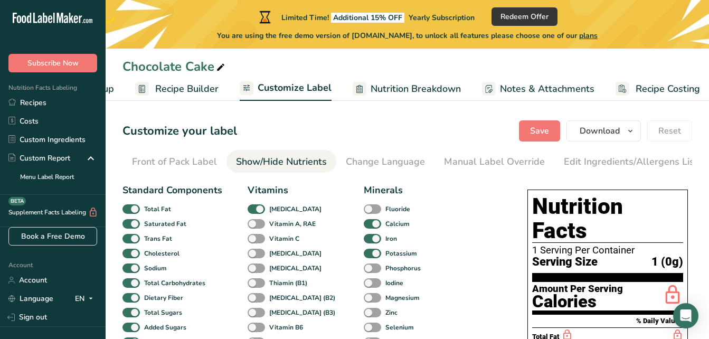
scroll to position [0, 107]
click at [128, 210] on span at bounding box center [130, 209] width 17 height 10
click at [128, 210] on input "Total Fat" at bounding box center [125, 208] width 7 height 7
checkbox input "false"
click at [130, 228] on span at bounding box center [130, 224] width 17 height 10
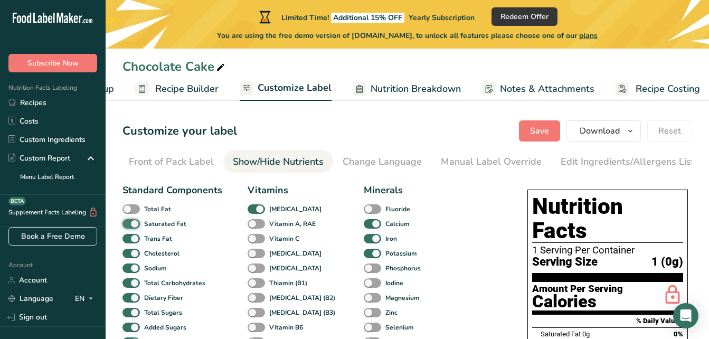
click at [129, 227] on input "Saturated Fat" at bounding box center [125, 223] width 7 height 7
checkbox input "false"
click at [133, 244] on span at bounding box center [130, 239] width 17 height 10
click at [129, 242] on input "Trans Fat" at bounding box center [125, 238] width 7 height 7
checkbox input "false"
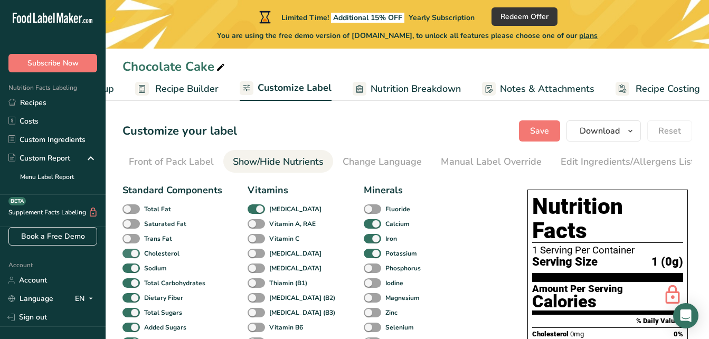
click at [129, 259] on span at bounding box center [130, 254] width 17 height 10
click at [129, 256] on input "Cholesterol" at bounding box center [125, 253] width 7 height 7
checkbox input "false"
click at [128, 273] on span at bounding box center [130, 268] width 17 height 10
click at [128, 271] on input "Sodium" at bounding box center [125, 267] width 7 height 7
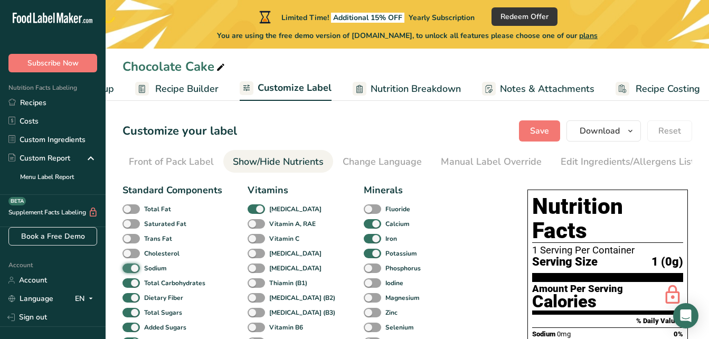
checkbox input "false"
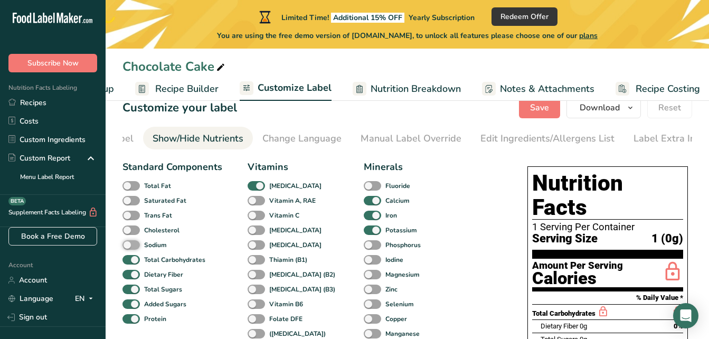
scroll to position [0, 197]
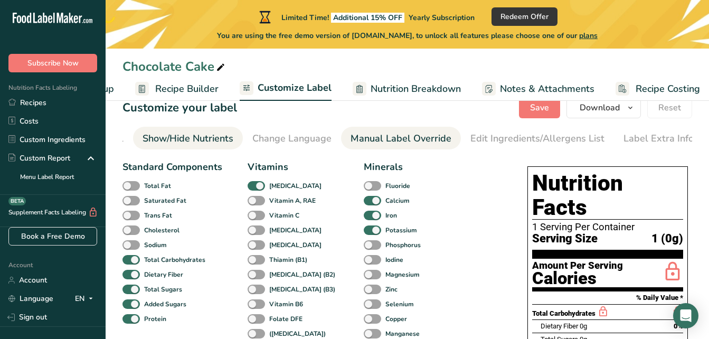
click at [373, 144] on div "Manual Label Override" at bounding box center [400, 138] width 101 height 14
type input "1 (0g)"
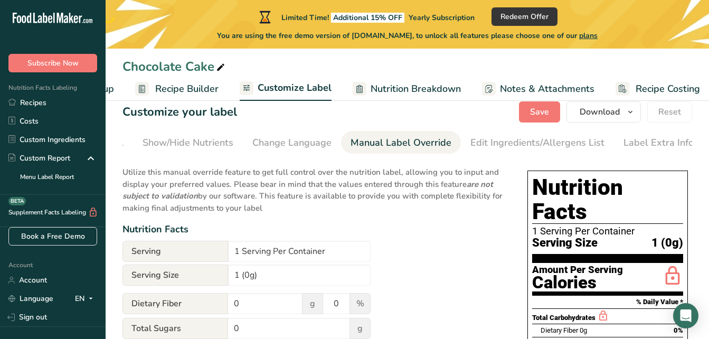
scroll to position [18, 0]
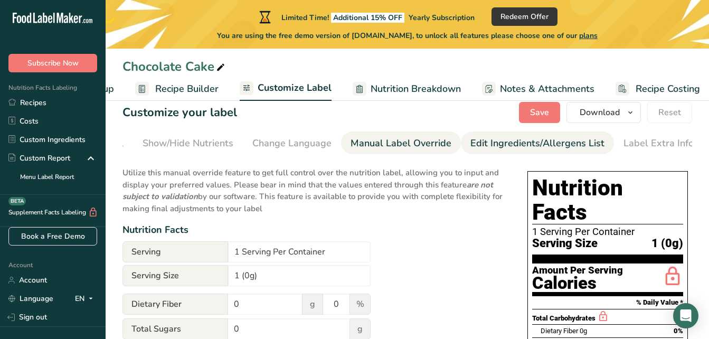
click at [504, 145] on div "Edit Ingredients/Allergens List" at bounding box center [537, 143] width 134 height 14
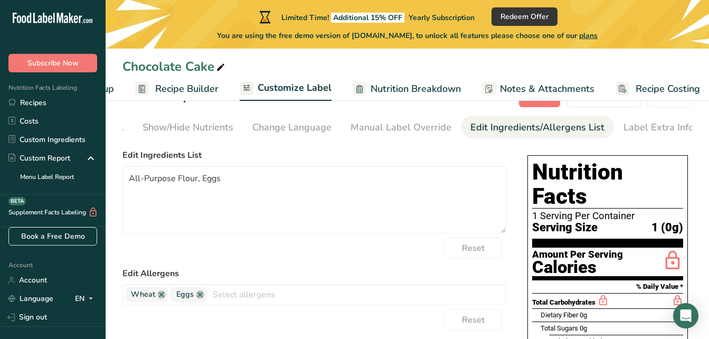
scroll to position [0, 0]
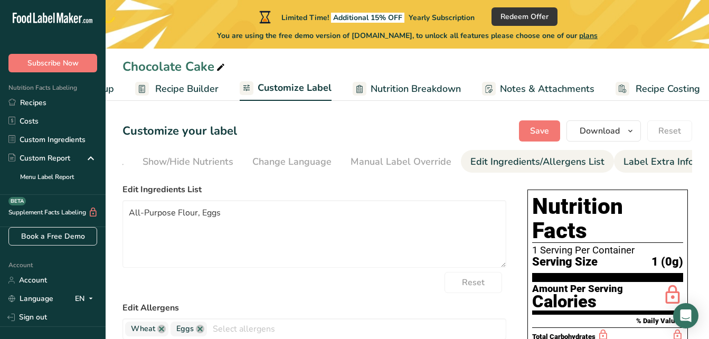
click at [643, 166] on div "Label Extra Info" at bounding box center [658, 162] width 70 height 14
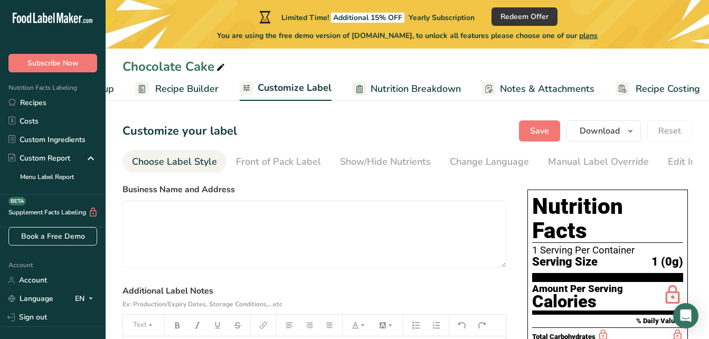
click at [199, 164] on div "Choose Label Style" at bounding box center [174, 162] width 85 height 14
